Goal: Transaction & Acquisition: Purchase product/service

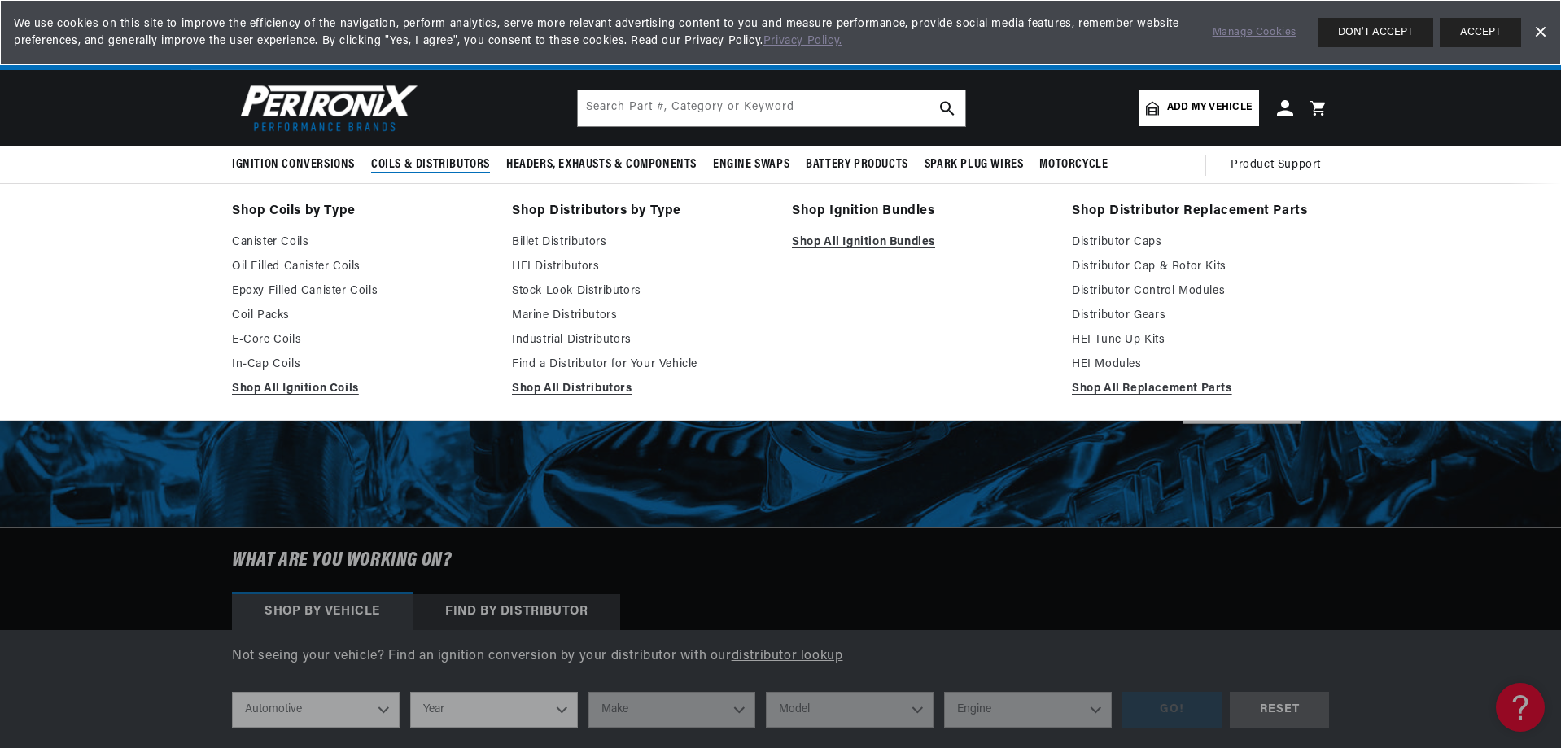
scroll to position [0, 617]
click at [537, 350] on link "Industrial Distributors" at bounding box center [640, 340] width 257 height 20
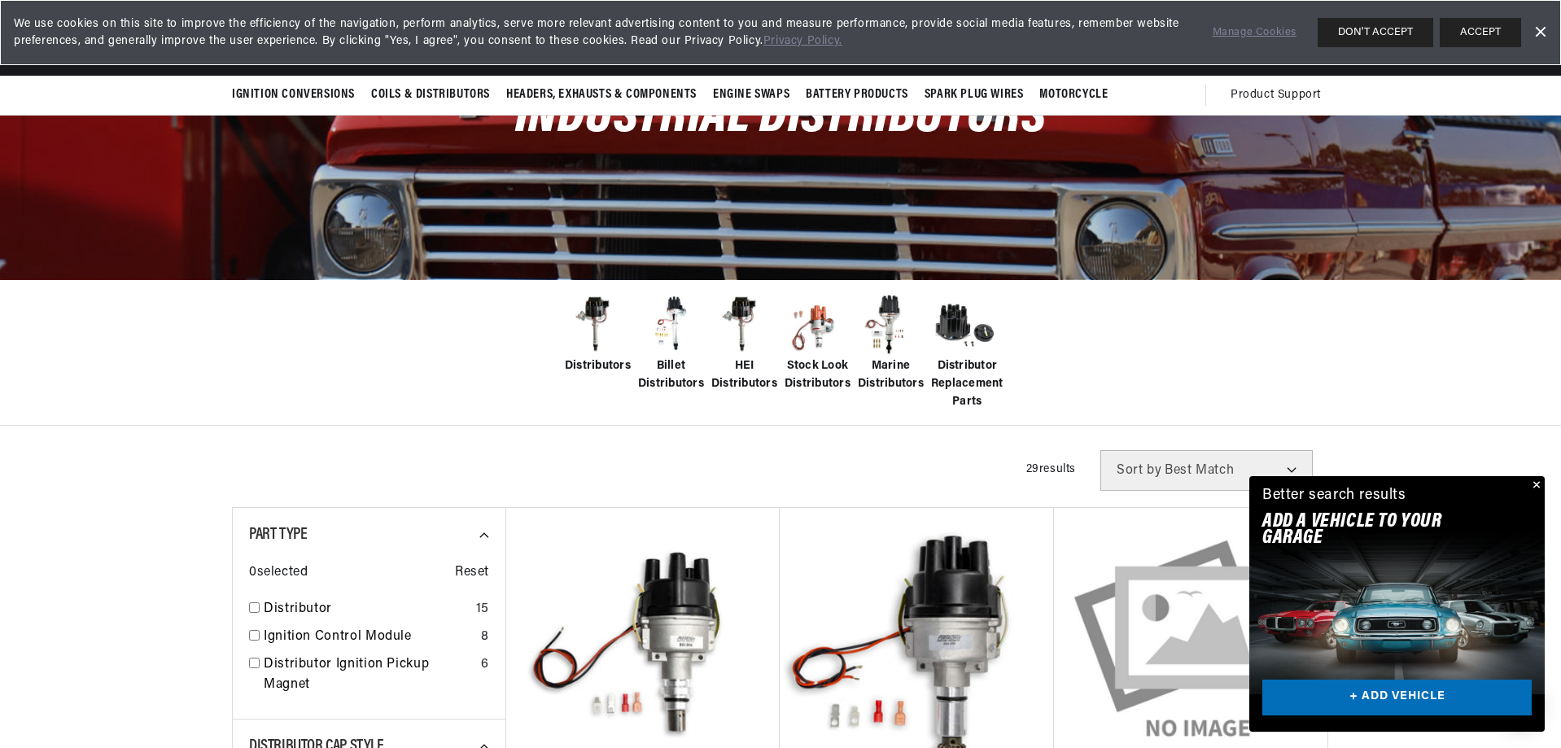
scroll to position [81, 0]
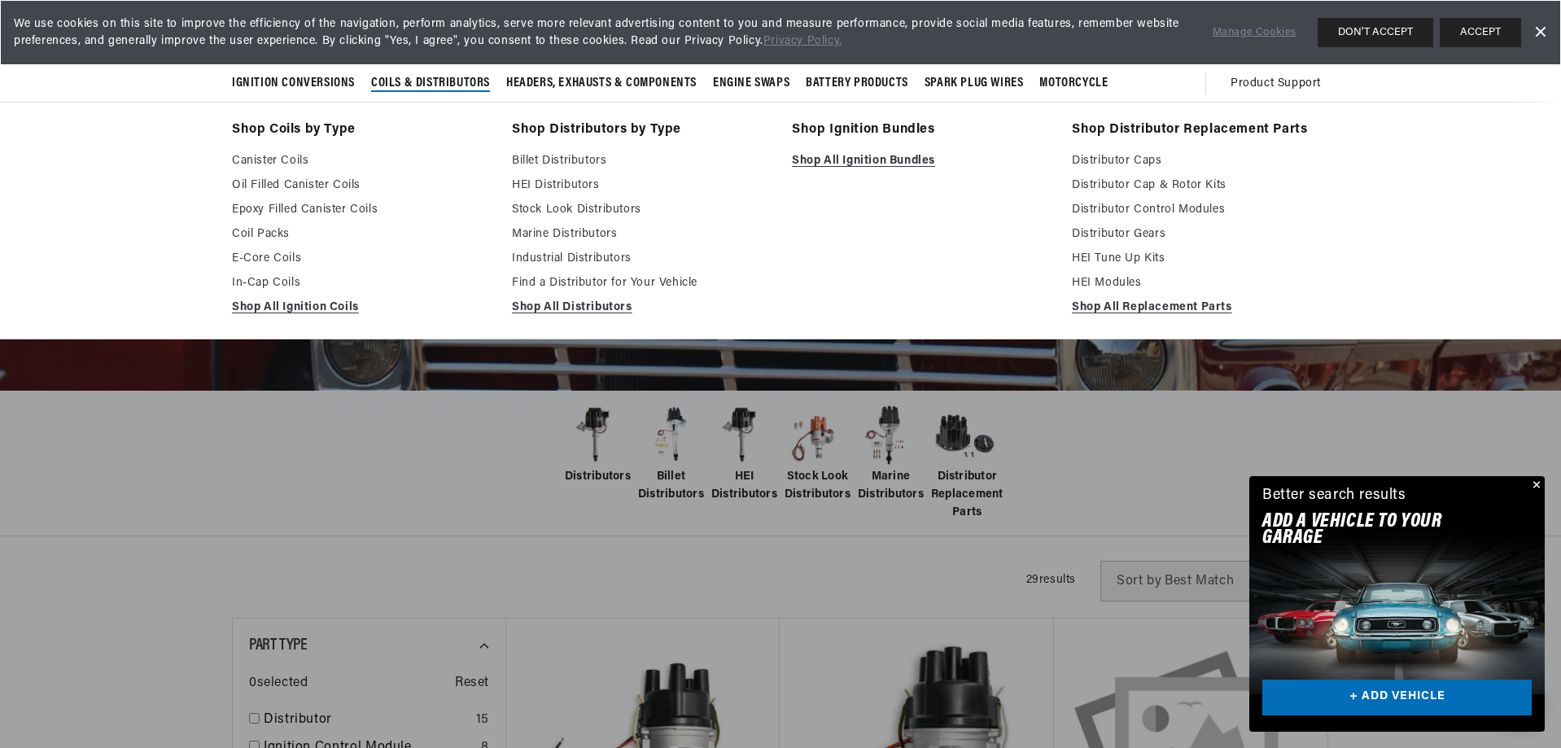
click at [371, 92] on span "Coils & Distributors" at bounding box center [430, 83] width 119 height 17
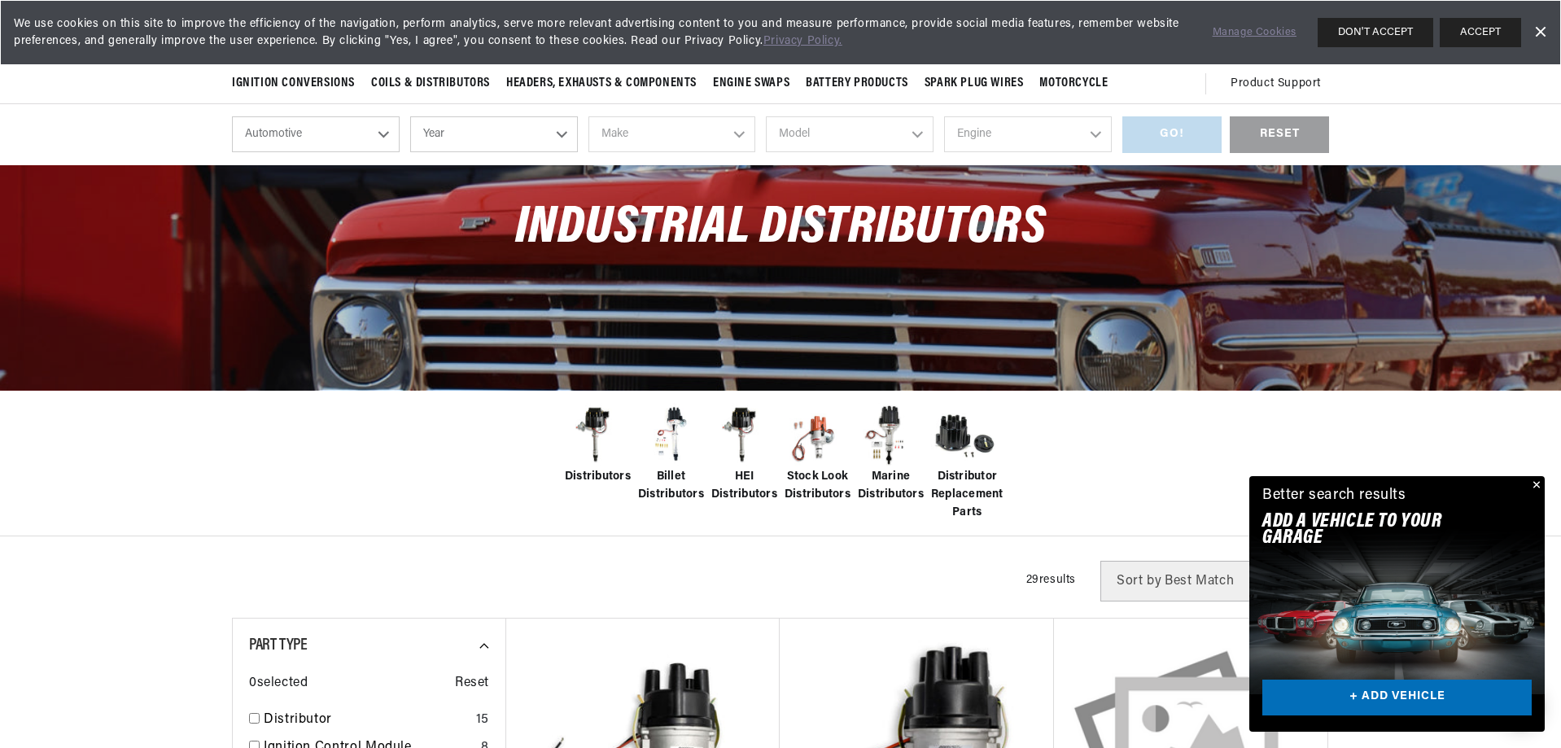
click at [291, 152] on select "Automotive Agricultural Industrial Marine Motorcycle" at bounding box center [316, 134] width 168 height 36
click at [232, 144] on select "Automotive Agricultural Industrial Marine Motorcycle" at bounding box center [316, 134] width 168 height 36
click at [488, 152] on select "Year 2026 2025 2024 2023 2022 2021 2020 2019 2018 2017 2016 2015 2014 2013 2012…" at bounding box center [494, 134] width 168 height 36
select select "1956"
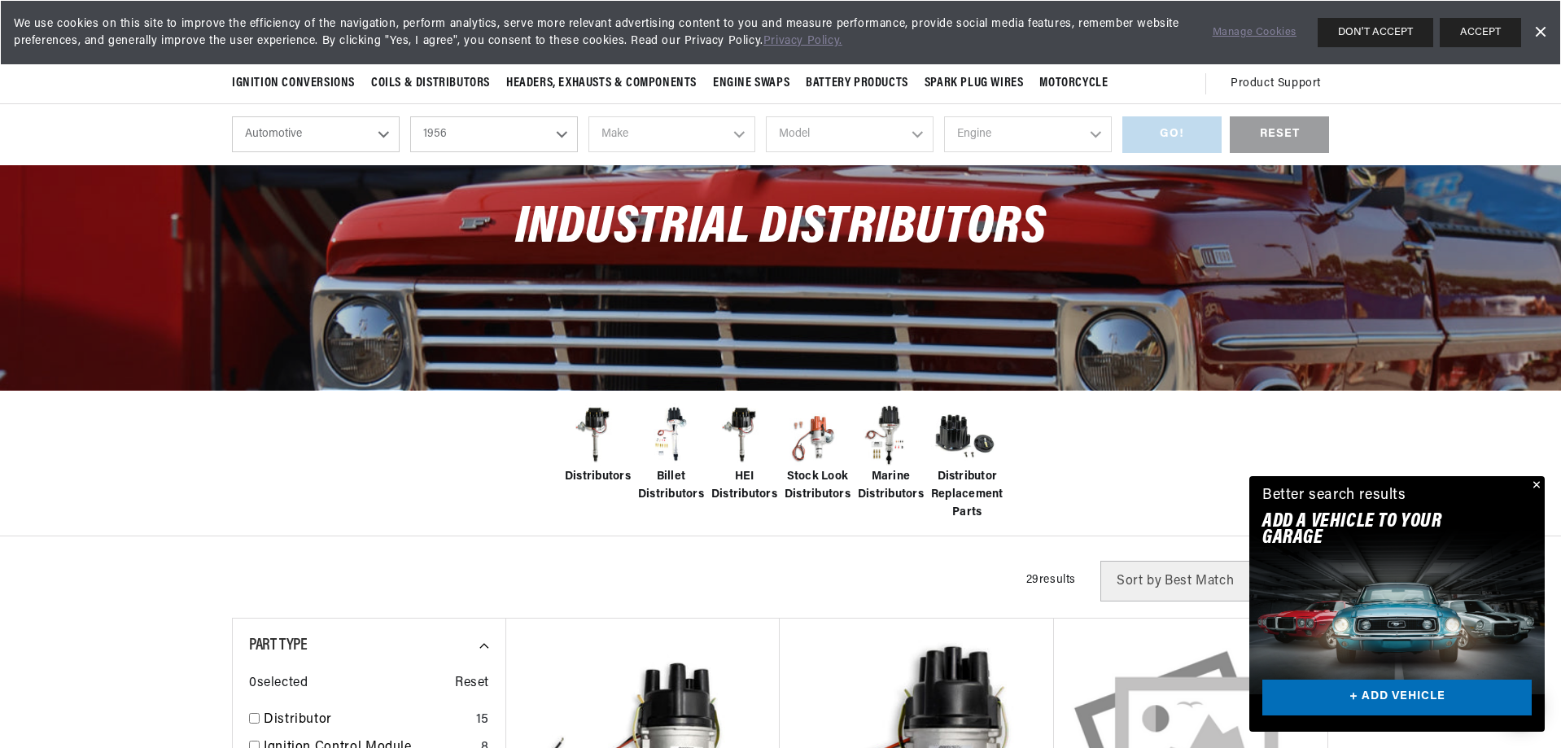
click at [410, 144] on select "Year 2026 2025 2024 2023 2022 2021 2020 2019 2018 2017 2016 2015 2014 2013 2012…" at bounding box center [494, 134] width 168 height 36
select select "1956"
click at [704, 152] on select "Make Alfa Romeo Aston Martin Buick Cadillac Chevrolet Chrysler Dodge Ford GMC H…" at bounding box center [672, 134] width 168 height 36
select select "Ford"
click at [588, 144] on select "Make Alfa Romeo Aston Martin Buick Cadillac Chevrolet Chrysler Dodge Ford GMC H…" at bounding box center [672, 134] width 168 height 36
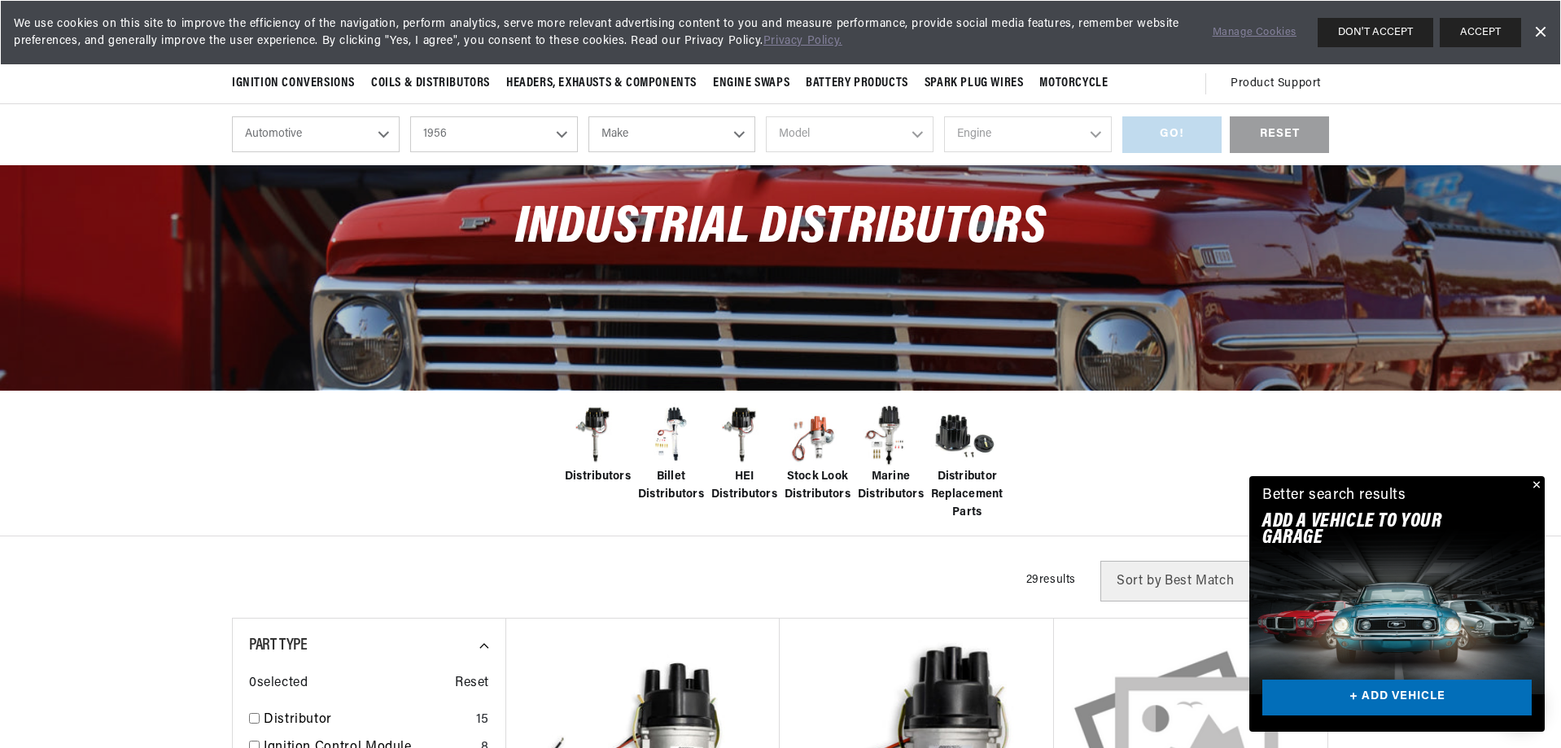
select select "Ford"
click at [933, 152] on select "Model Club Country Sedan Country Squire Courier Sedan Delivery Customline F-100…" at bounding box center [850, 134] width 168 height 36
click at [897, 152] on select "Model Club Country Sedan Country Squire Courier Sedan Delivery Customline F-100…" at bounding box center [850, 134] width 168 height 36
click at [766, 144] on select "Model Club Country Sedan Country Squire Courier Sedan Delivery Customline F-100…" at bounding box center [850, 134] width 168 height 36
click at [919, 152] on select "Model Club Country Sedan Country Squire Courier Sedan Delivery Customline F-100…" at bounding box center [850, 134] width 168 height 36
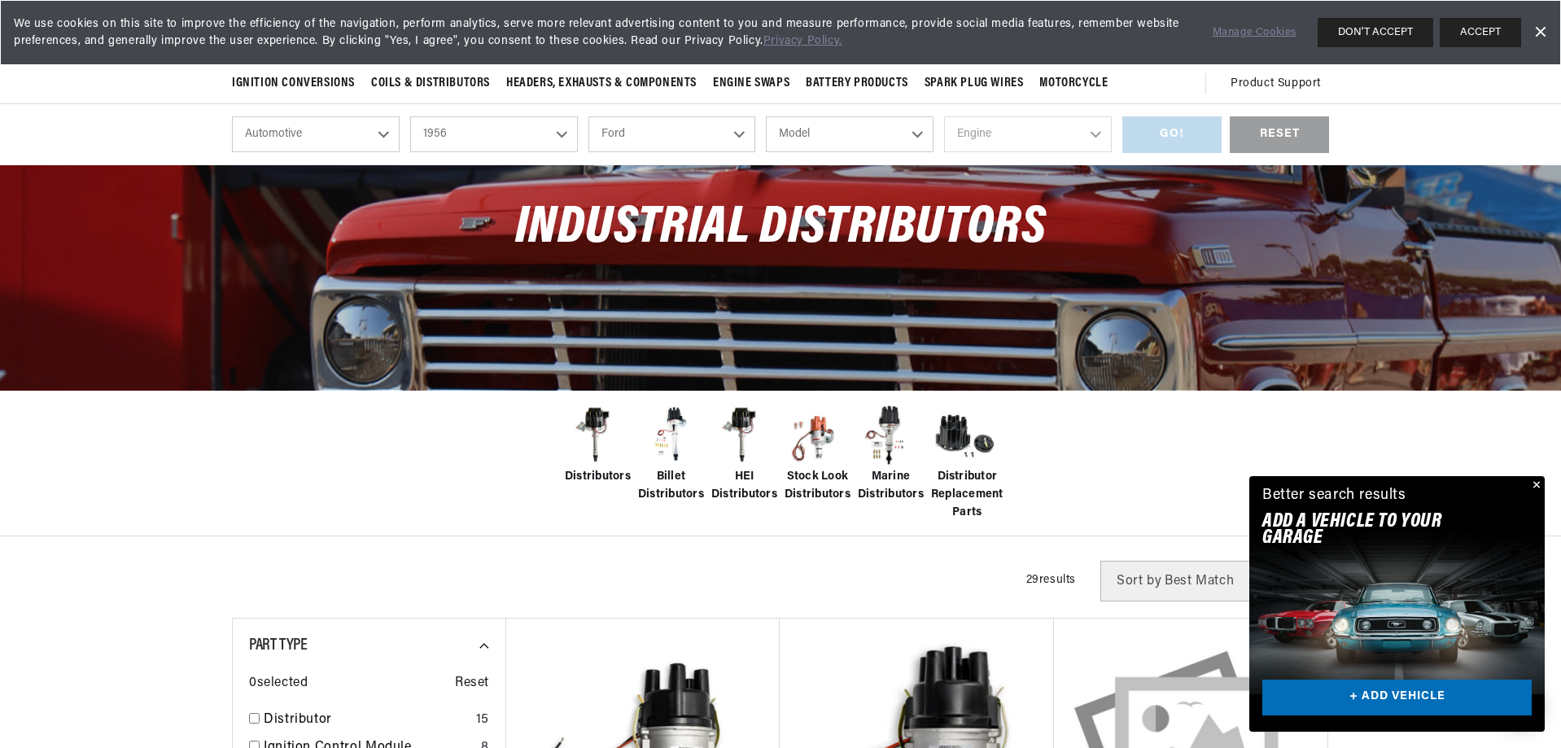
scroll to position [0, 617]
select select "F-350"
click at [766, 144] on select "Model Club Country Sedan Country Squire Courier Sedan Delivery Customline F-100…" at bounding box center [850, 134] width 168 height 36
click at [1112, 152] on select "Engine 3.7L 4.4L 4.5L 4.8L" at bounding box center [1028, 134] width 168 height 36
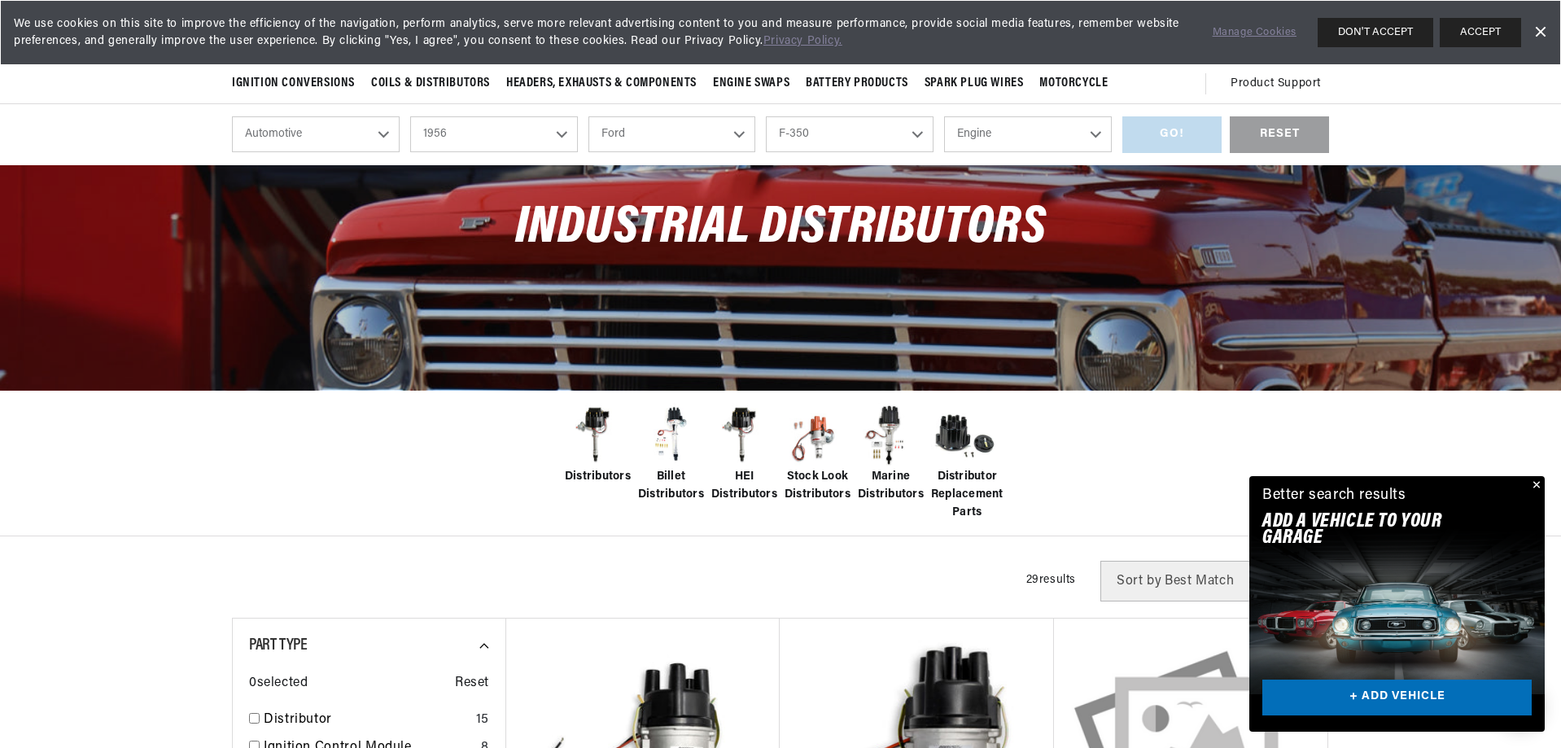
click at [933, 152] on select "Club Country Sedan Country Squire Courier Sedan Delivery Customline F-100 F-250…" at bounding box center [850, 134] width 168 height 36
click at [766, 144] on select "Club Country Sedan Country Squire Courier Sedan Delivery Customline F-100 F-250…" at bounding box center [850, 134] width 168 height 36
click at [1112, 152] on select "Engine 2.4L 2.8L 3.3L 3.5L 3.6L 3.7L 3.9L 4.1L 4.4L 4.5L 4.8L 5.1L" at bounding box center [1028, 134] width 168 height 36
click at [904, 152] on select "Club Country Sedan Country Squire Courier Sedan Delivery Customline F-100 F-250…" at bounding box center [850, 134] width 168 height 36
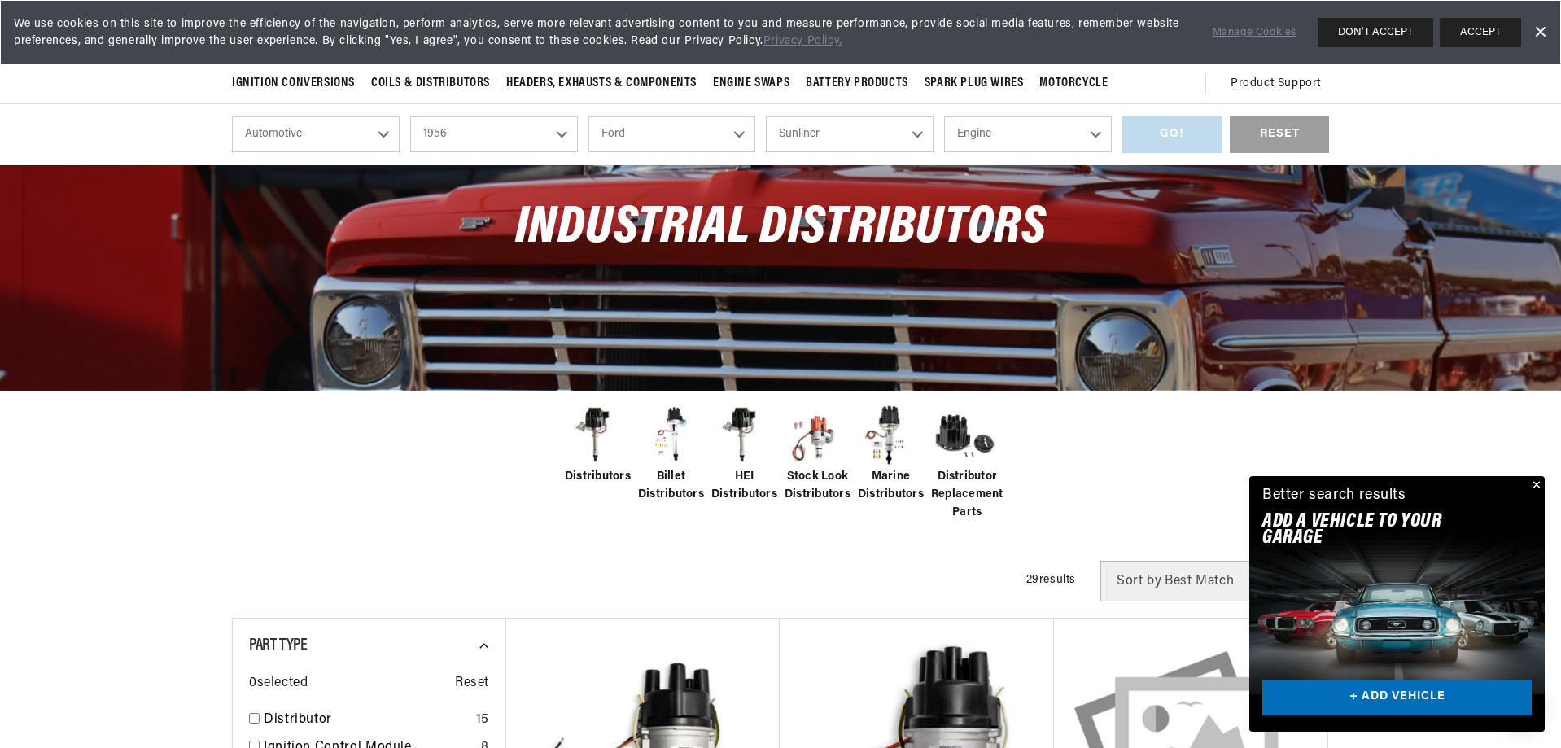
click at [766, 144] on select "Club Country Sedan Country Squire Courier Sedan Delivery Customline F-100 F-250…" at bounding box center [850, 134] width 168 height 36
click at [1112, 152] on select "Engine 3.6L 4.4L 4.5L 4.8L" at bounding box center [1028, 134] width 168 height 36
click at [925, 152] on select "Club Country Sedan Country Squire Courier Sedan Delivery Customline F-100 F-250…" at bounding box center [850, 134] width 168 height 36
click at [766, 144] on select "Club Country Sedan Country Squire Courier Sedan Delivery Customline F-100 F-250…" at bounding box center [850, 134] width 168 height 36
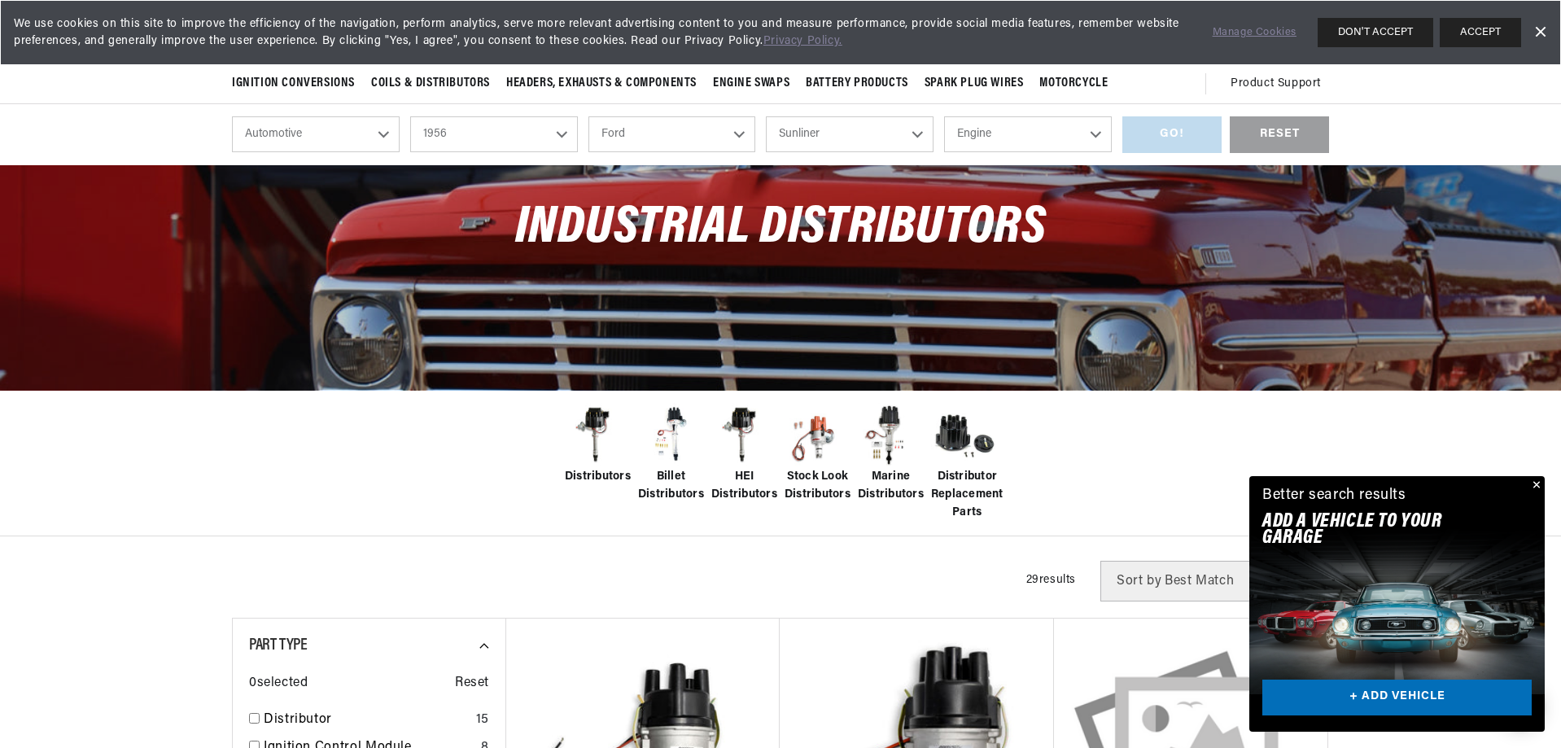
select select "Country-Squire"
click at [1112, 152] on select "Engine 2.4L 2.8L 3.5L 3.6L 3.7L 4.4L 4.5L 4.8L 5.1L" at bounding box center [1028, 134] width 168 height 36
select select "5.1L"
click at [987, 144] on select "Engine 2.4L 2.8L 3.5L 3.6L 3.7L 4.4L 4.5L 4.8L 5.1L" at bounding box center [1028, 134] width 168 height 36
select select "5.1L"
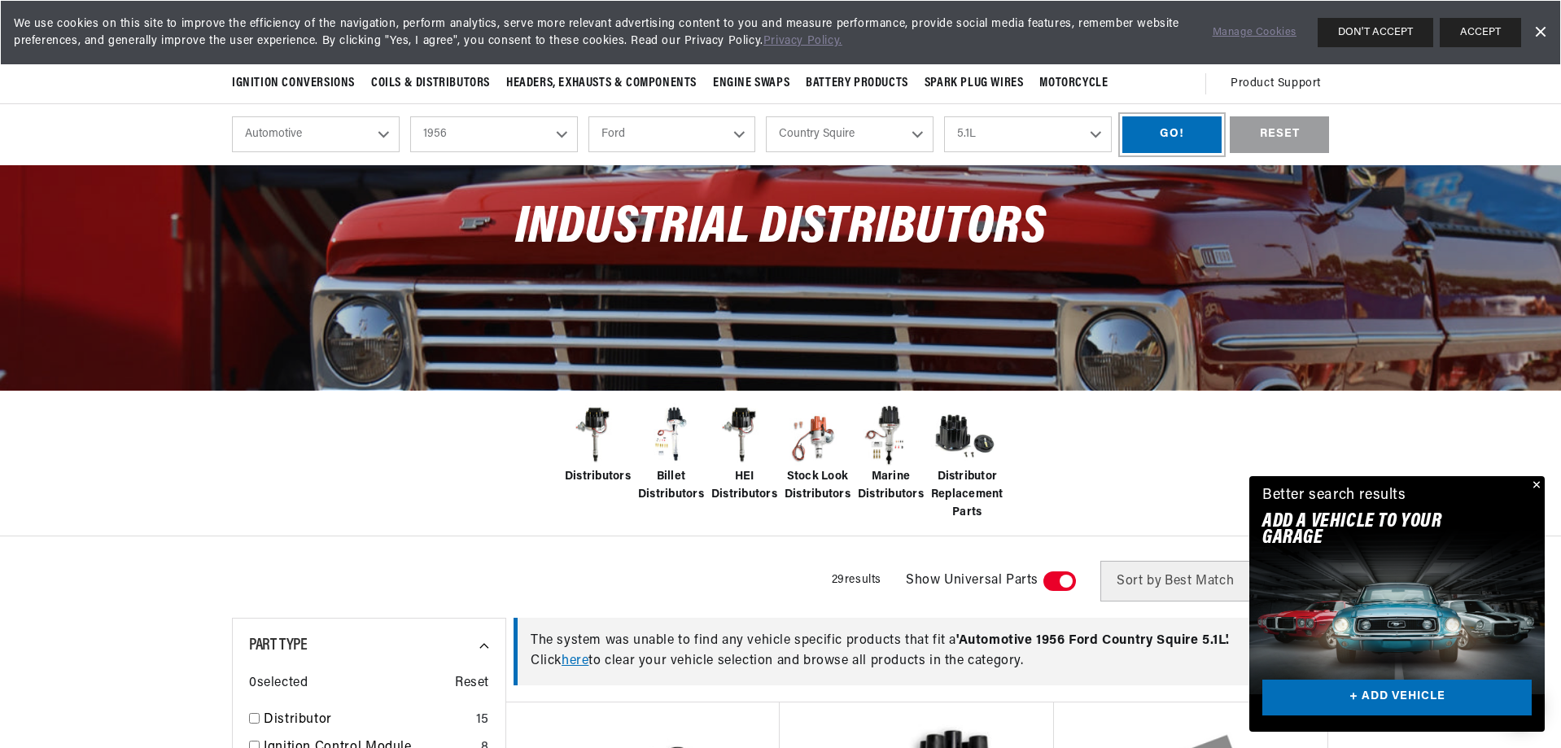
click at [1222, 153] on div "GO!" at bounding box center [1171, 134] width 99 height 37
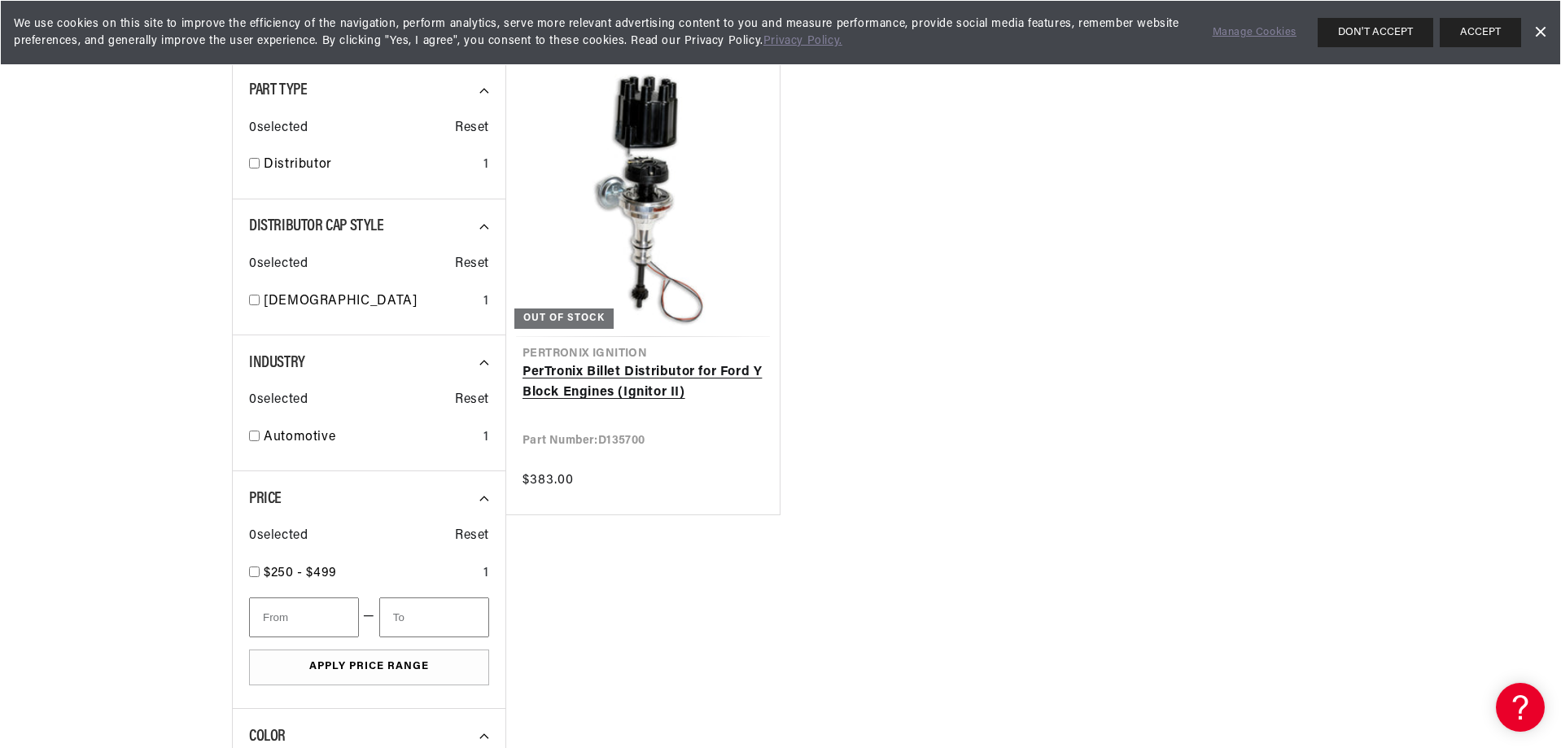
scroll to position [0, 617]
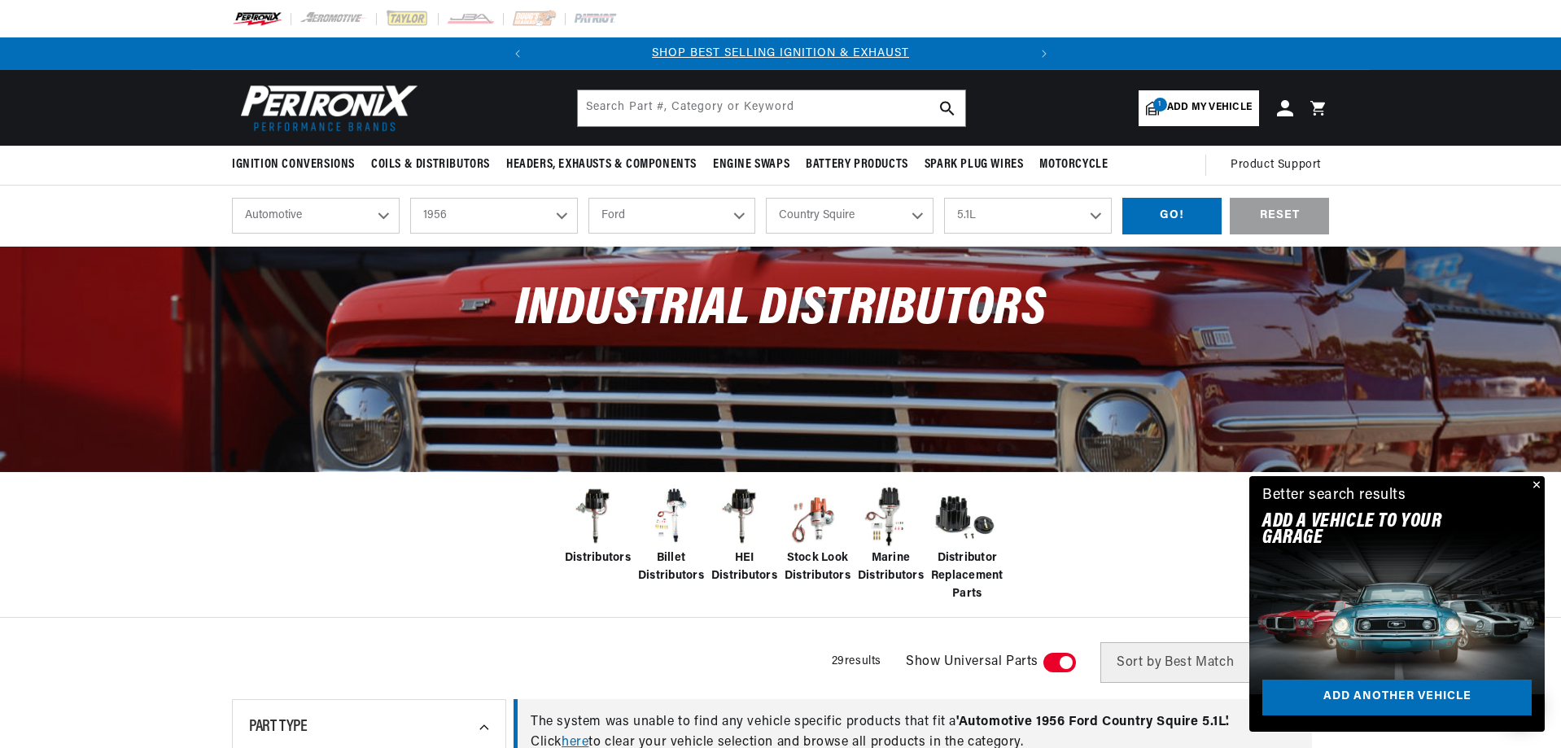
select select "1956"
select select "Ford"
select select "Country-Squire"
select select "5.1L"
